Goal: Information Seeking & Learning: Check status

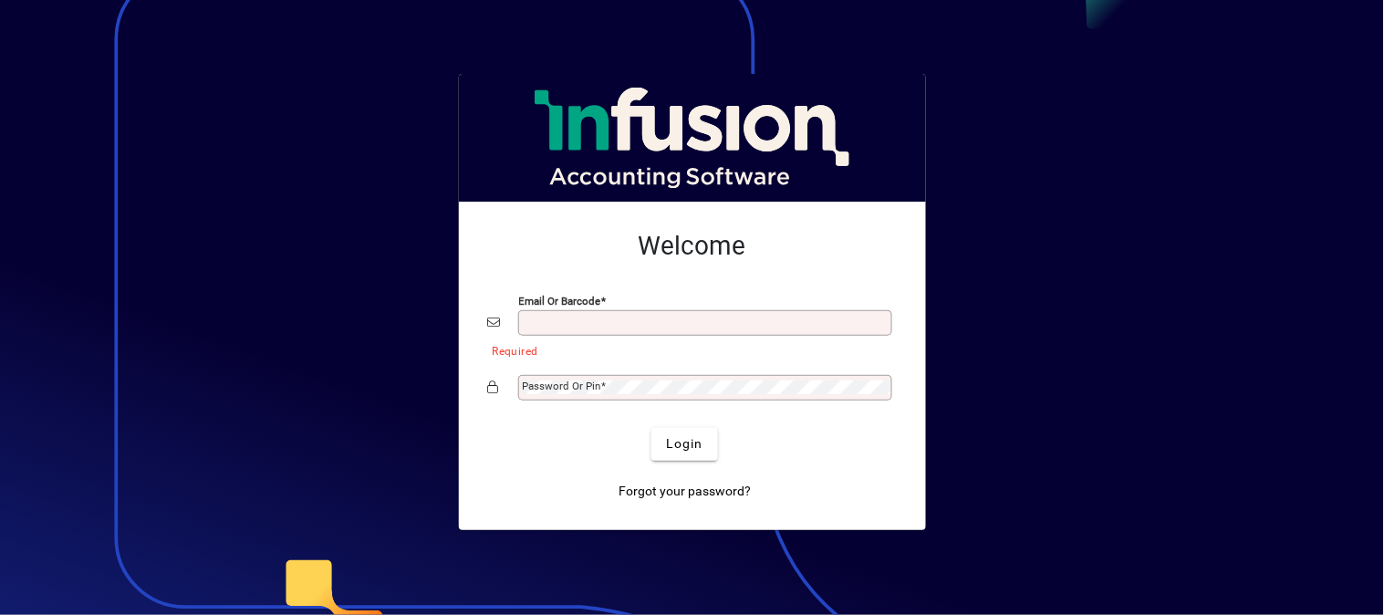
click at [538, 312] on div "Email or Barcode" at bounding box center [705, 323] width 374 height 26
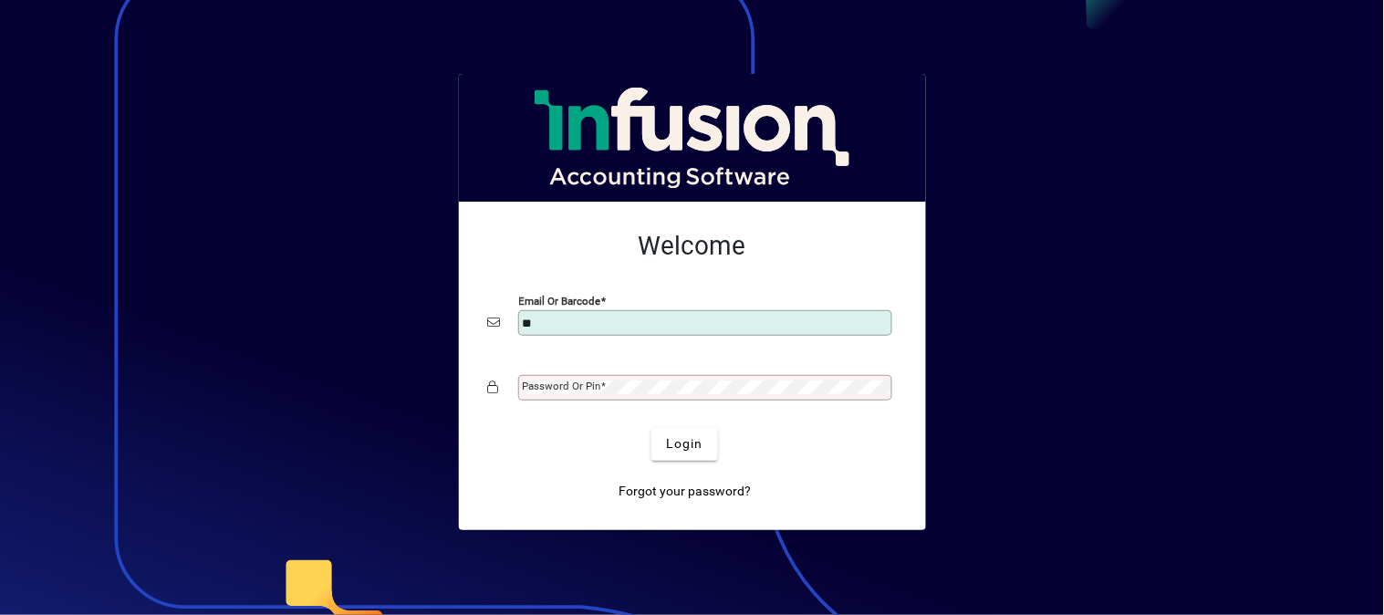
type input "**********"
click at [557, 385] on mat-label "Password or Pin" at bounding box center [562, 386] width 78 height 13
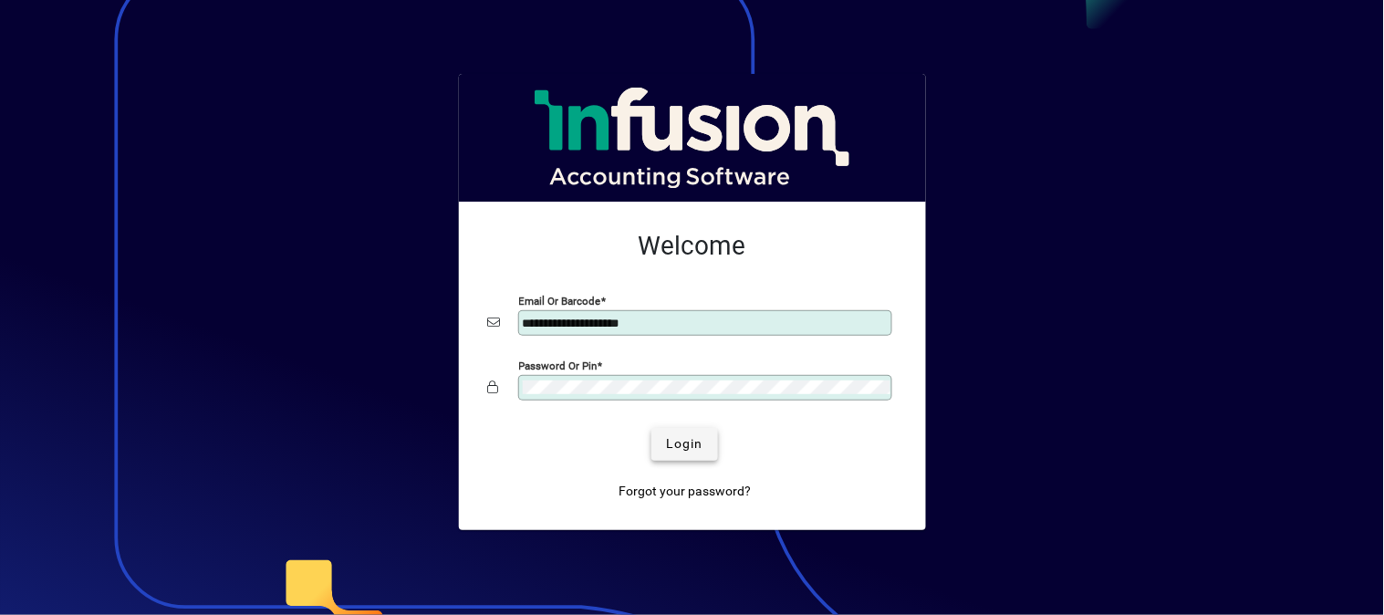
click at [681, 451] on span "Login" at bounding box center [684, 443] width 37 height 19
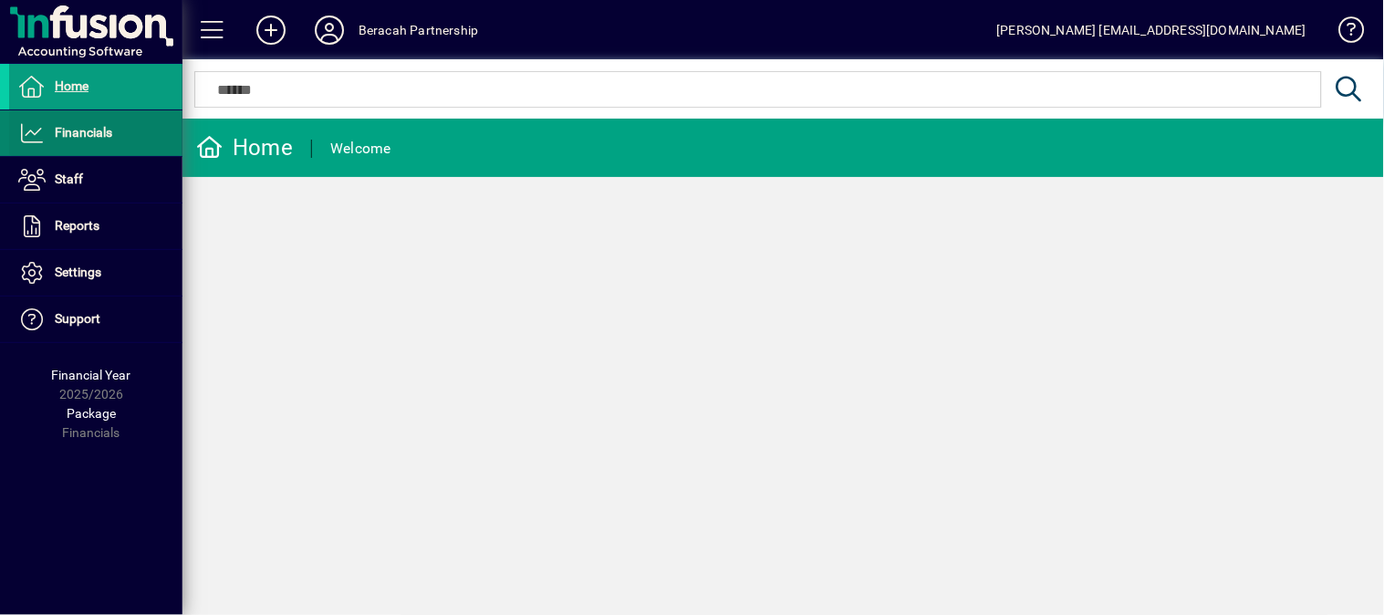
click at [108, 133] on span "Financials" at bounding box center [83, 132] width 57 height 15
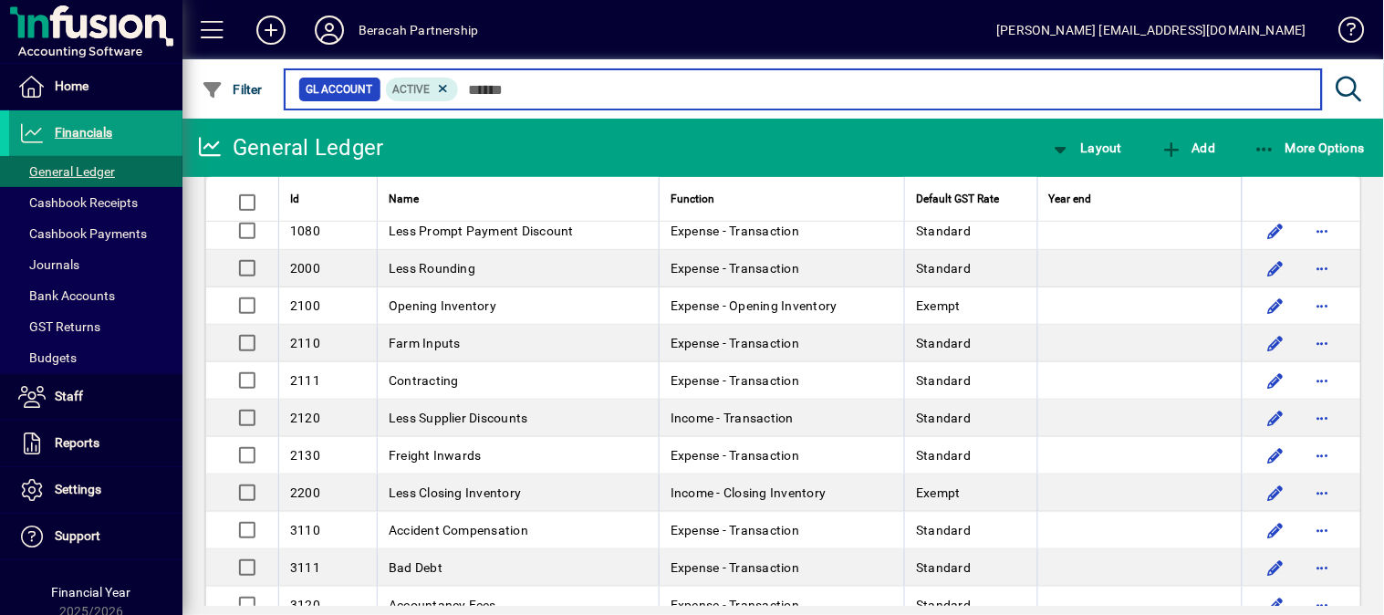
scroll to position [304, 0]
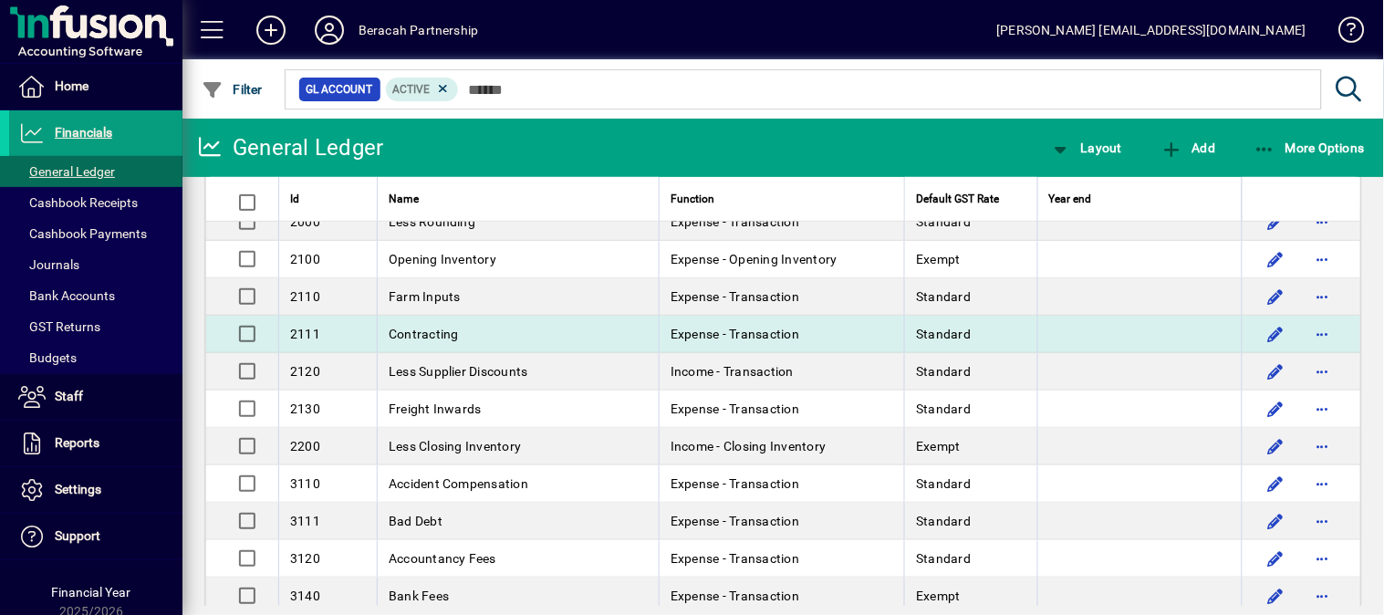
click at [491, 333] on td "Contracting" at bounding box center [518, 334] width 282 height 37
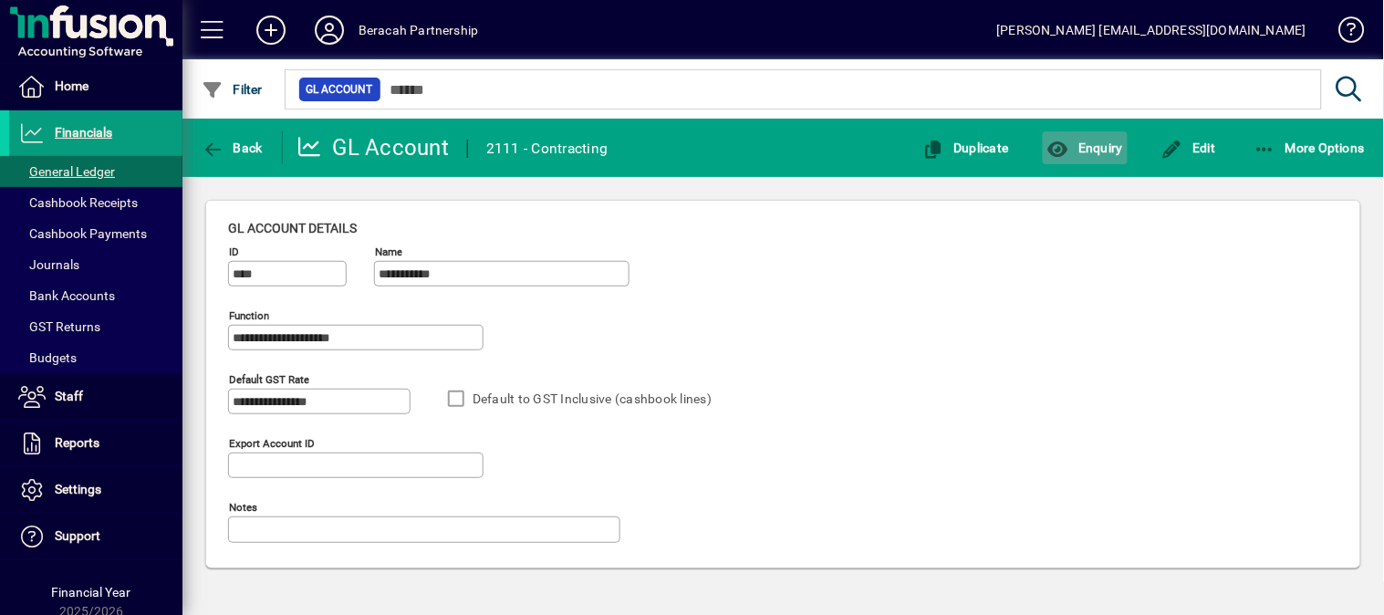
click at [1101, 149] on span "Enquiry" at bounding box center [1085, 148] width 76 height 15
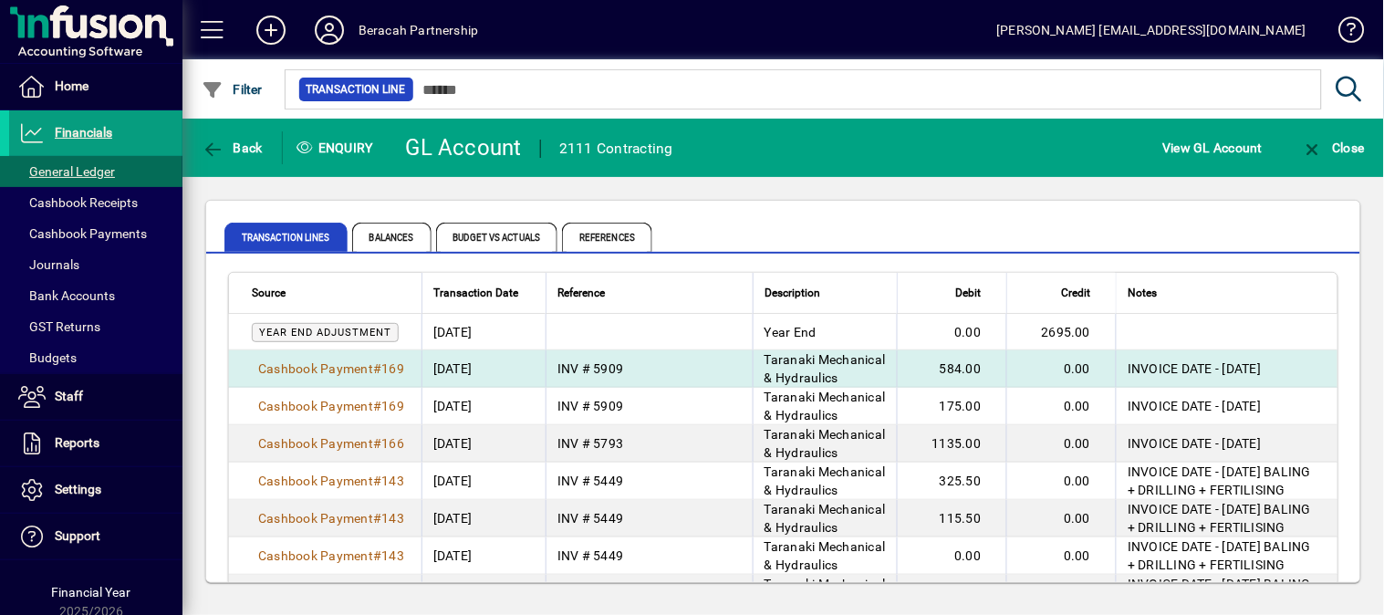
click at [1172, 375] on span "INVOICE DATE - [DATE]" at bounding box center [1194, 368] width 133 height 15
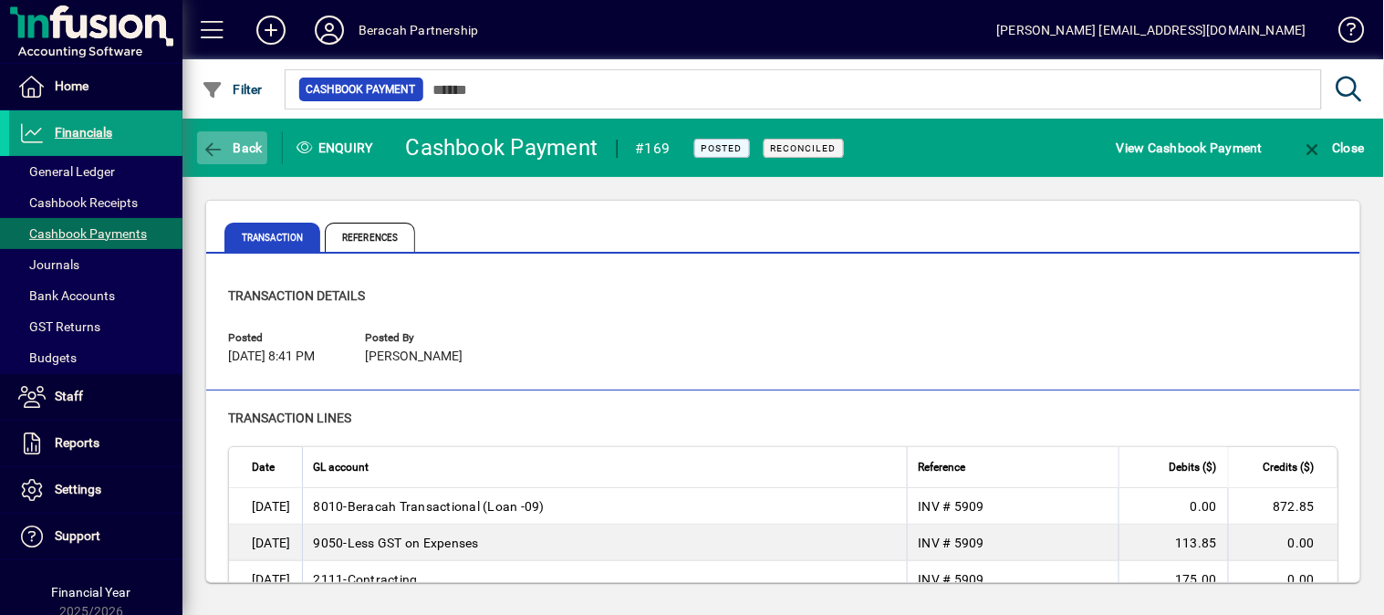
click at [233, 144] on span "Back" at bounding box center [232, 148] width 61 height 15
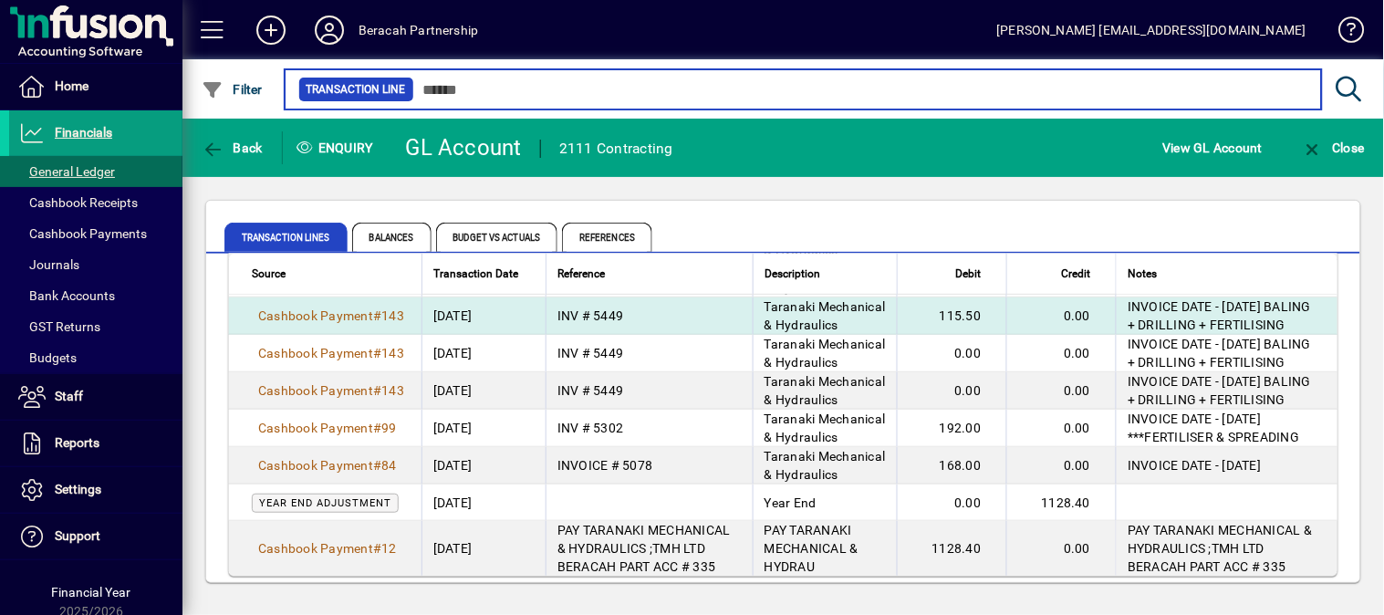
scroll to position [304, 0]
